Goal: Task Accomplishment & Management: Manage account settings

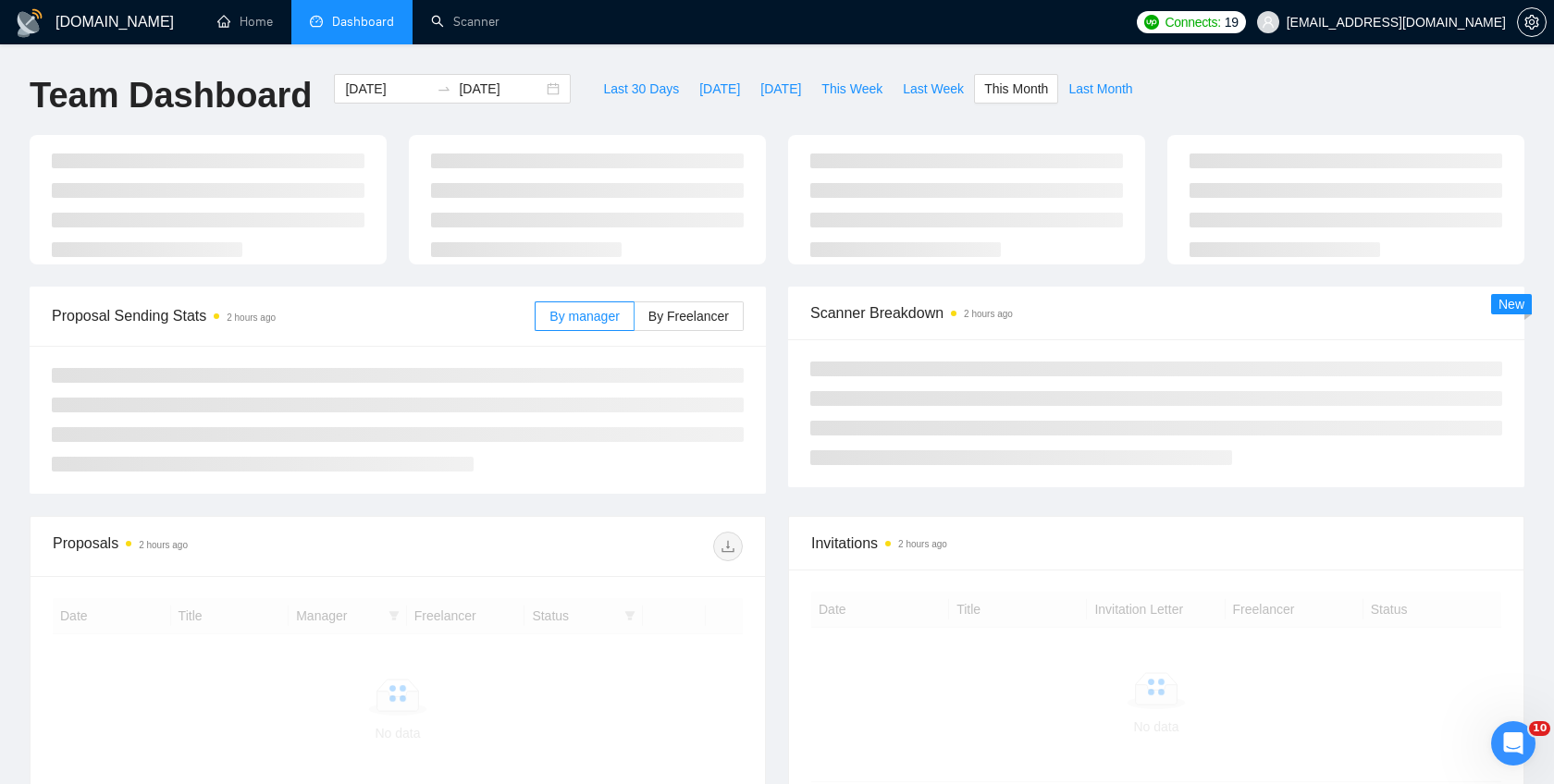
click at [1220, 23] on span "Connects:" at bounding box center [1192, 22] width 55 height 20
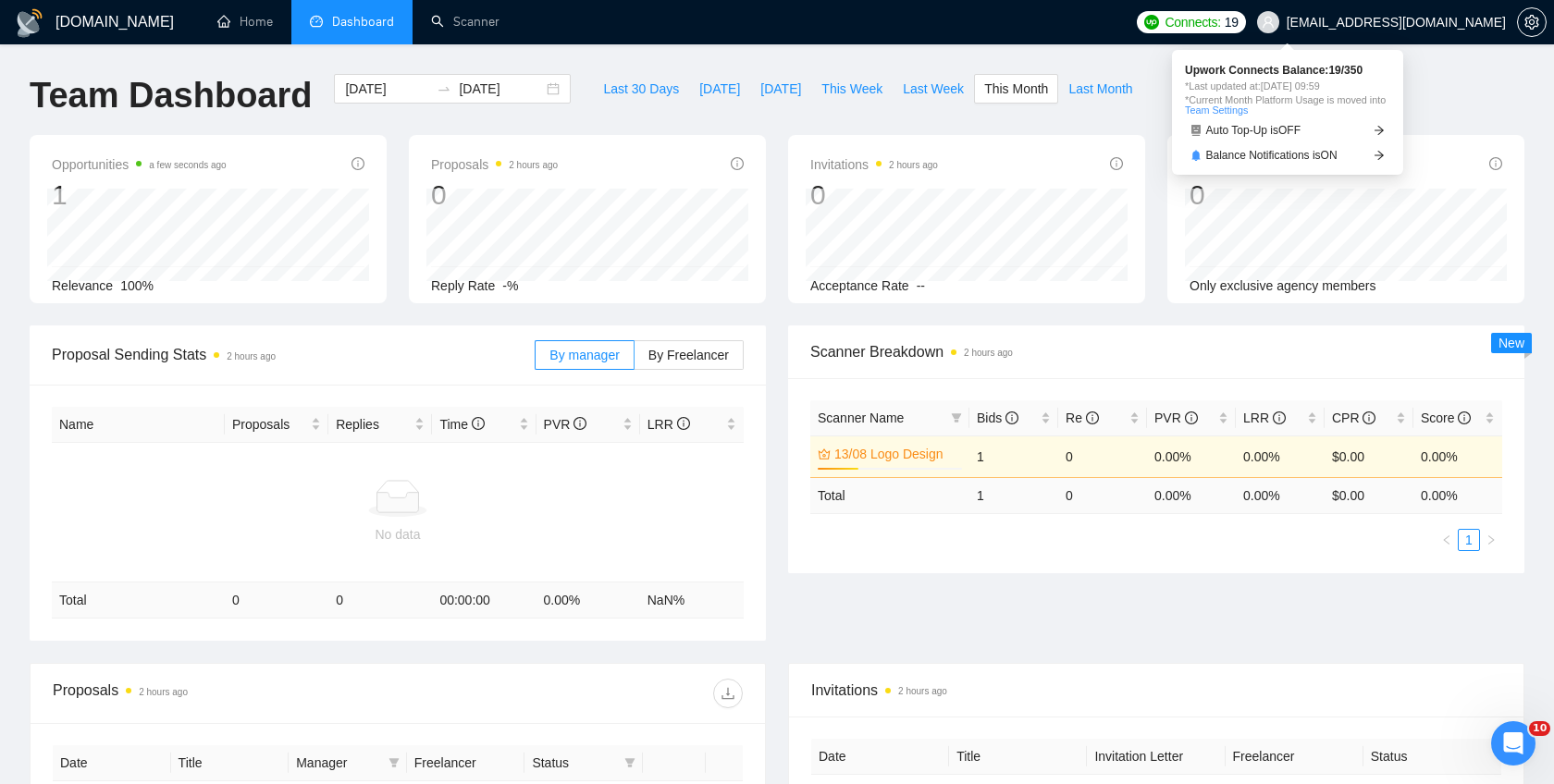
click at [1248, 110] on link "Team Settings" at bounding box center [1216, 110] width 63 height 11
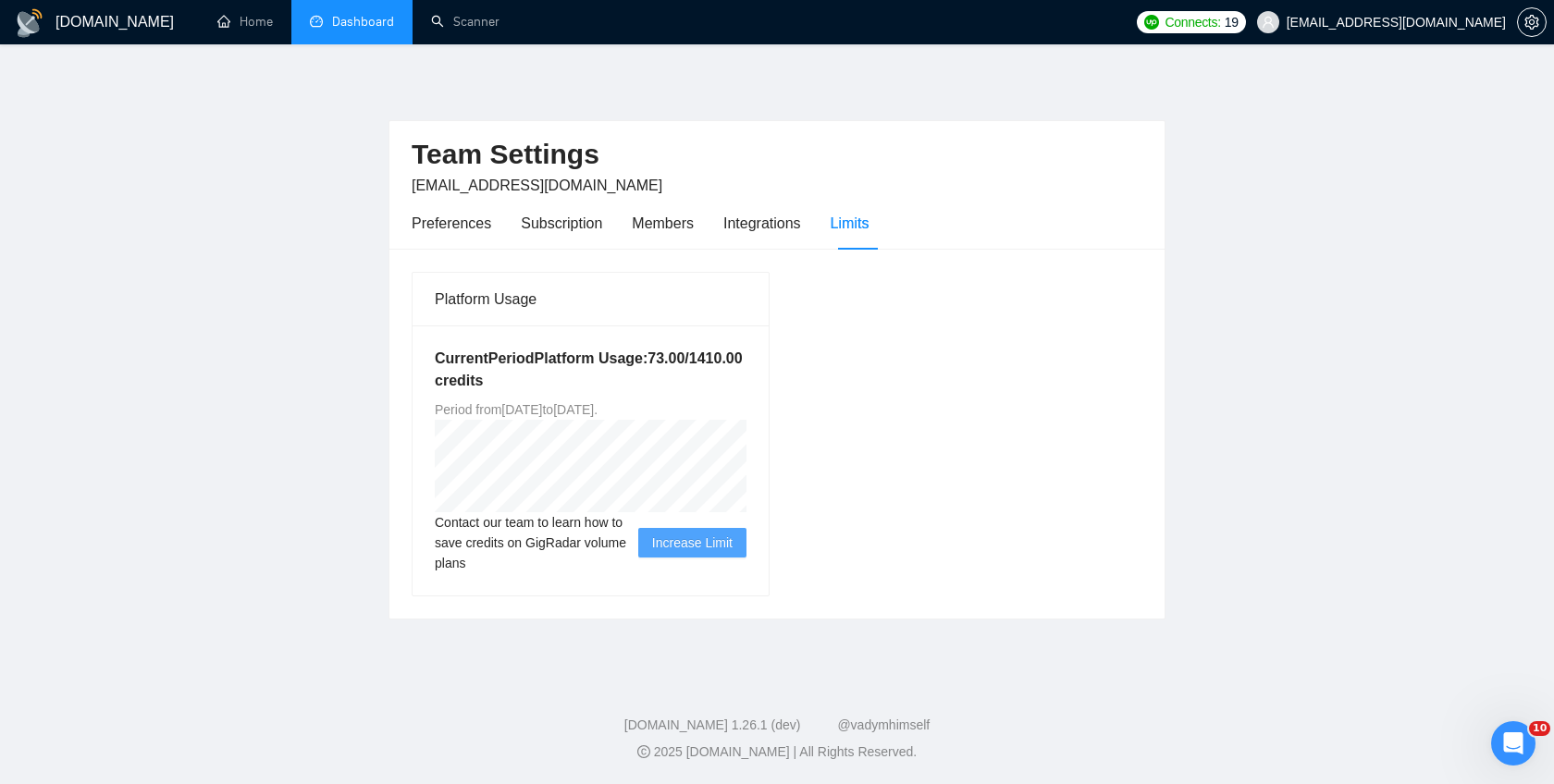
click at [337, 29] on link "Dashboard" at bounding box center [352, 22] width 84 height 16
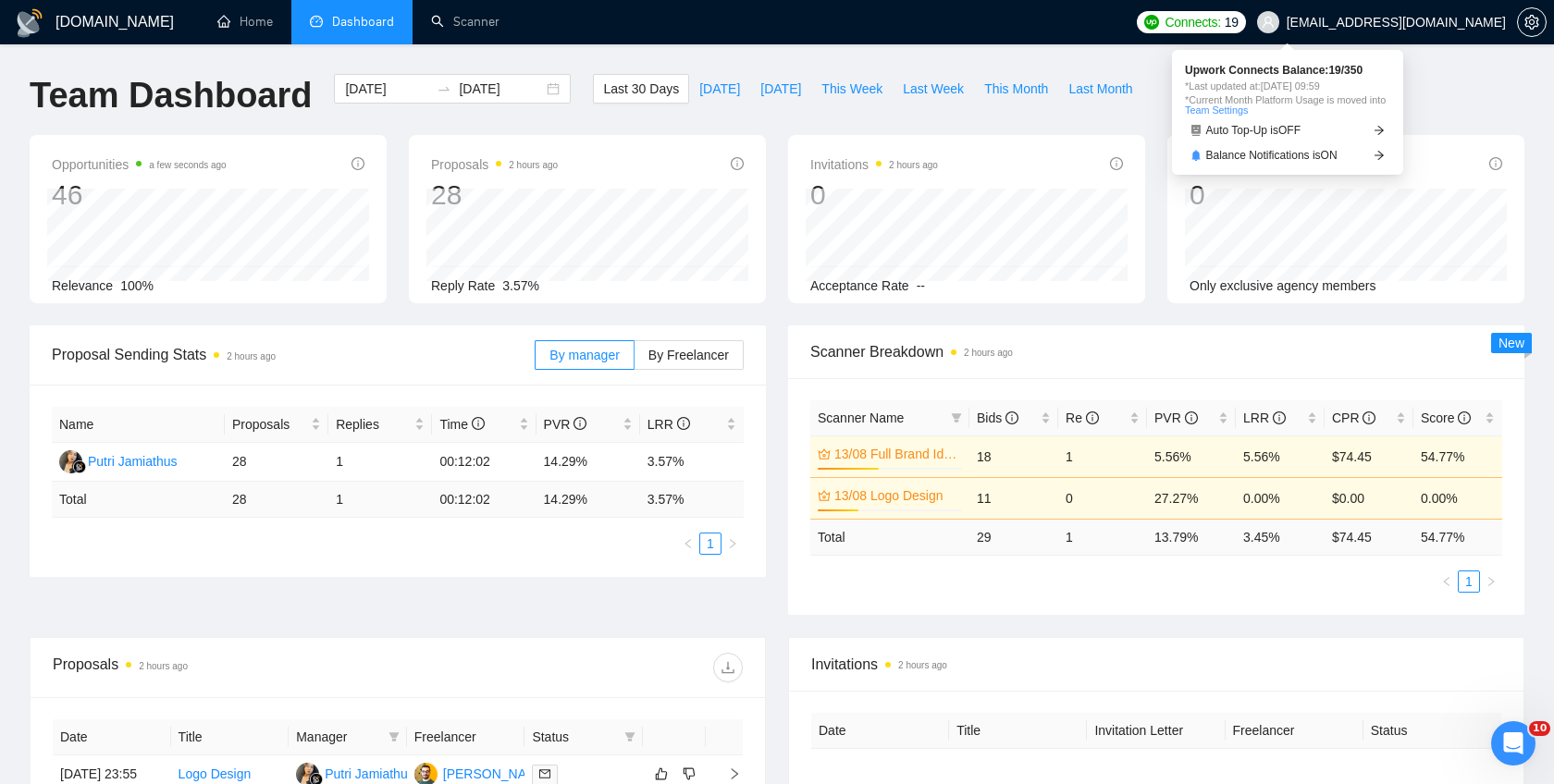
click at [1238, 22] on span "Connects: 19" at bounding box center [1201, 22] width 73 height 20
click at [1007, 39] on ul "Home Dashboard Scanner" at bounding box center [659, 22] width 935 height 45
click at [1021, 97] on span "This Month" at bounding box center [1015, 88] width 64 height 20
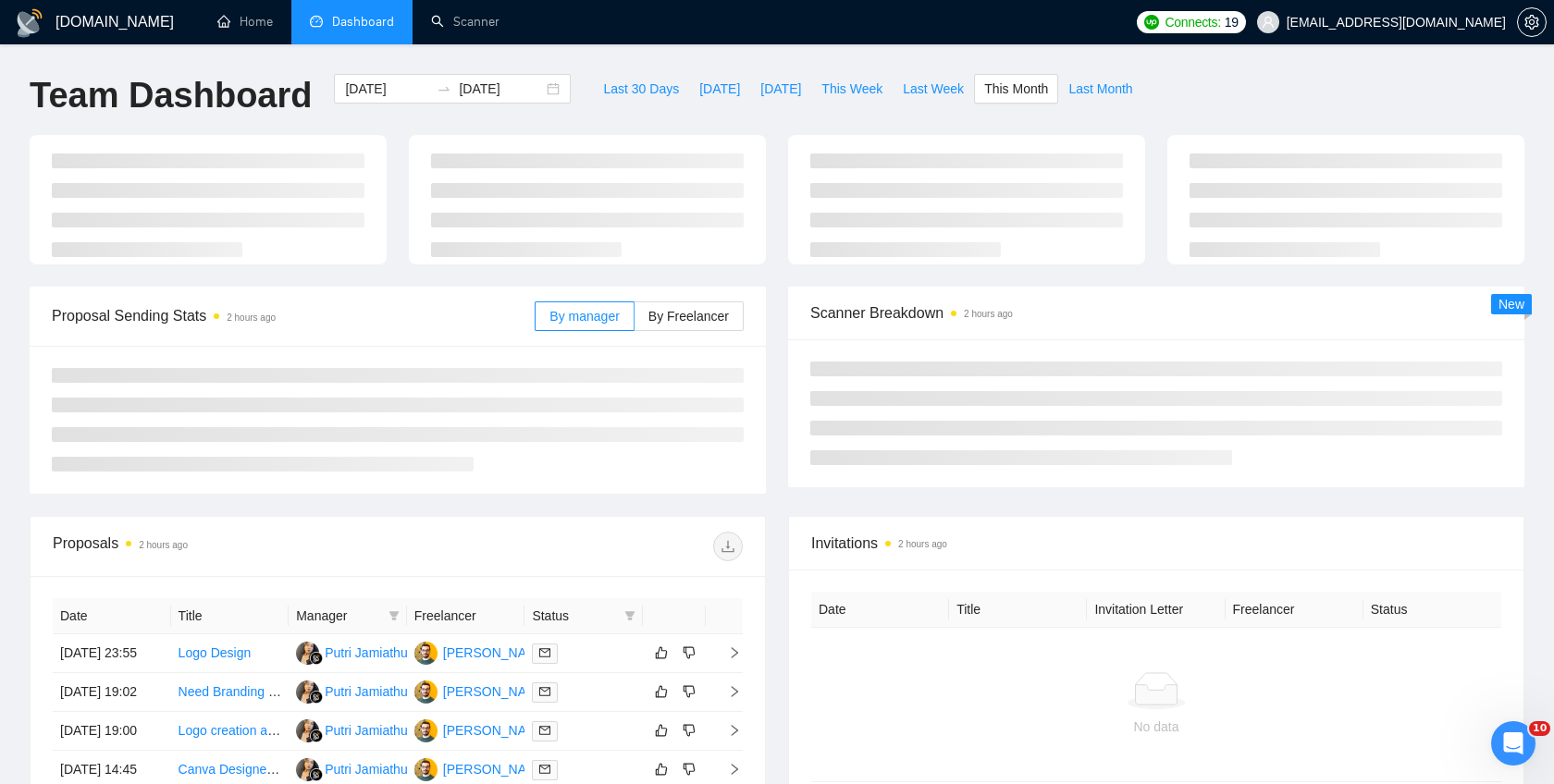
type input "[DATE]"
